Goal: Information Seeking & Learning: Learn about a topic

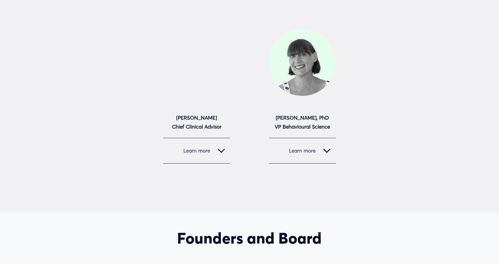
scroll to position [300, 0]
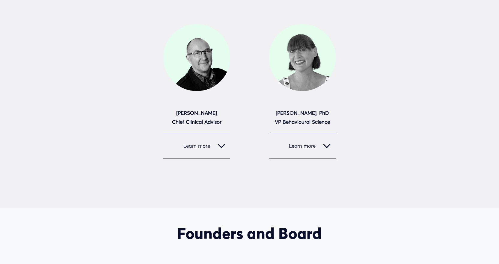
click at [308, 147] on span "Learn more" at bounding box center [298, 146] width 49 height 6
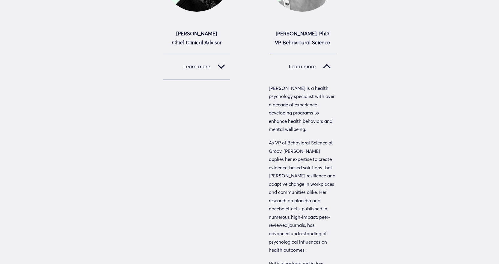
scroll to position [390, 0]
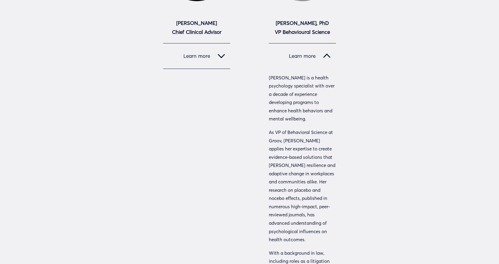
click at [326, 60] on div at bounding box center [326, 57] width 7 height 7
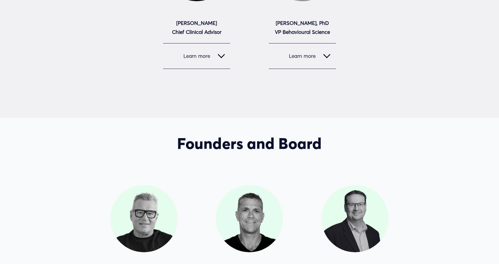
click at [221, 57] on div at bounding box center [221, 54] width 7 height 7
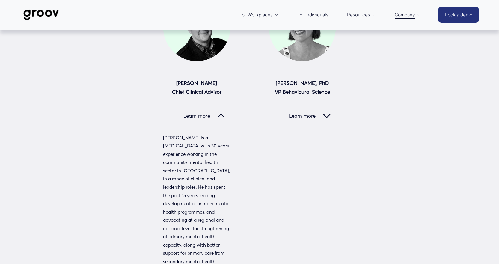
scroll to position [300, 0]
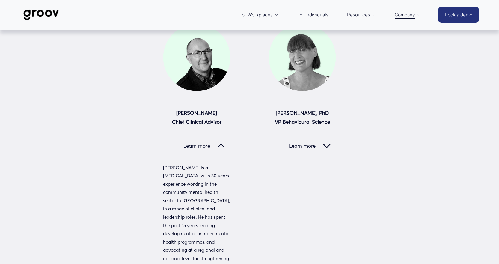
click at [218, 144] on div at bounding box center [221, 145] width 7 height 7
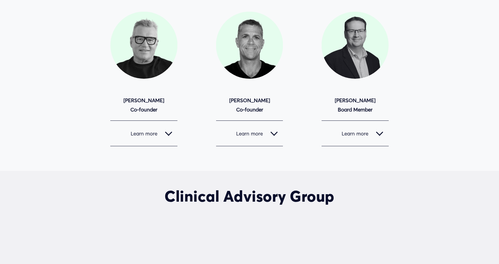
scroll to position [570, 0]
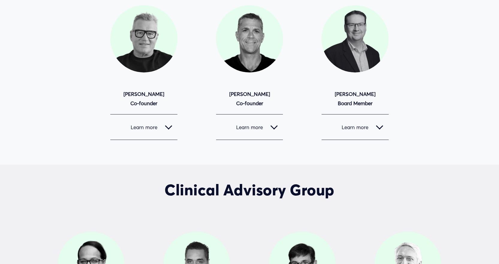
click at [376, 131] on div at bounding box center [379, 127] width 7 height 7
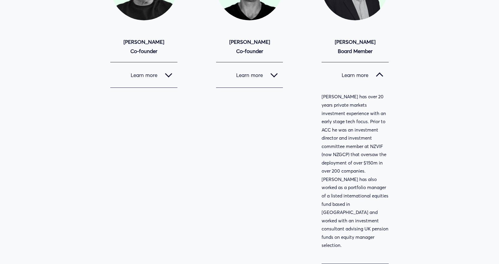
scroll to position [629, 0]
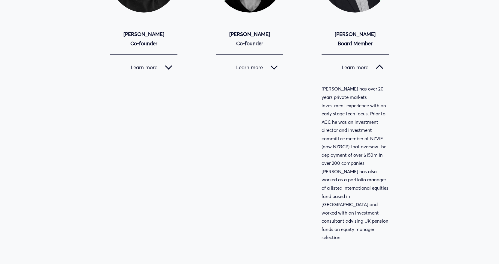
click at [382, 67] on div at bounding box center [379, 67] width 7 height 7
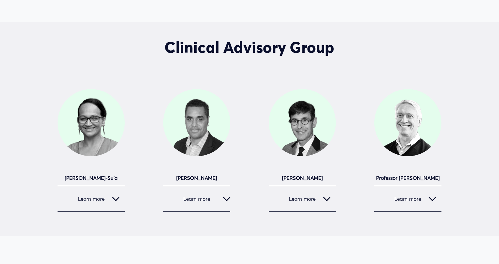
scroll to position [719, 0]
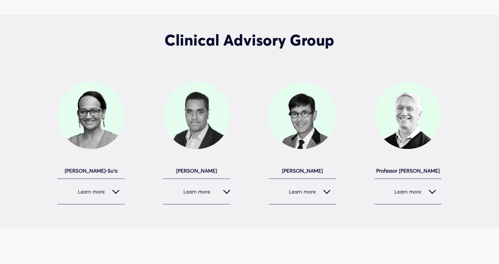
click at [416, 192] on span "Learn more" at bounding box center [404, 192] width 49 height 6
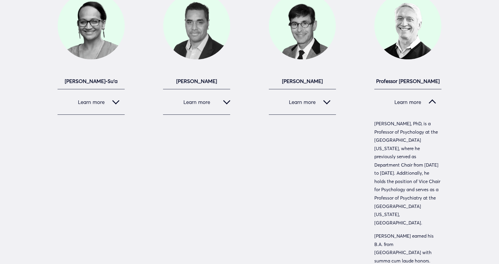
scroll to position [809, 0]
click at [432, 97] on button "Learn more" at bounding box center [407, 101] width 67 height 25
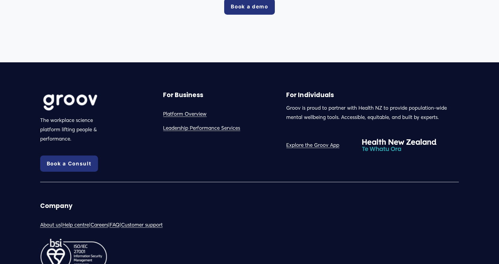
scroll to position [1079, 0]
